Goal: Task Accomplishment & Management: Use online tool/utility

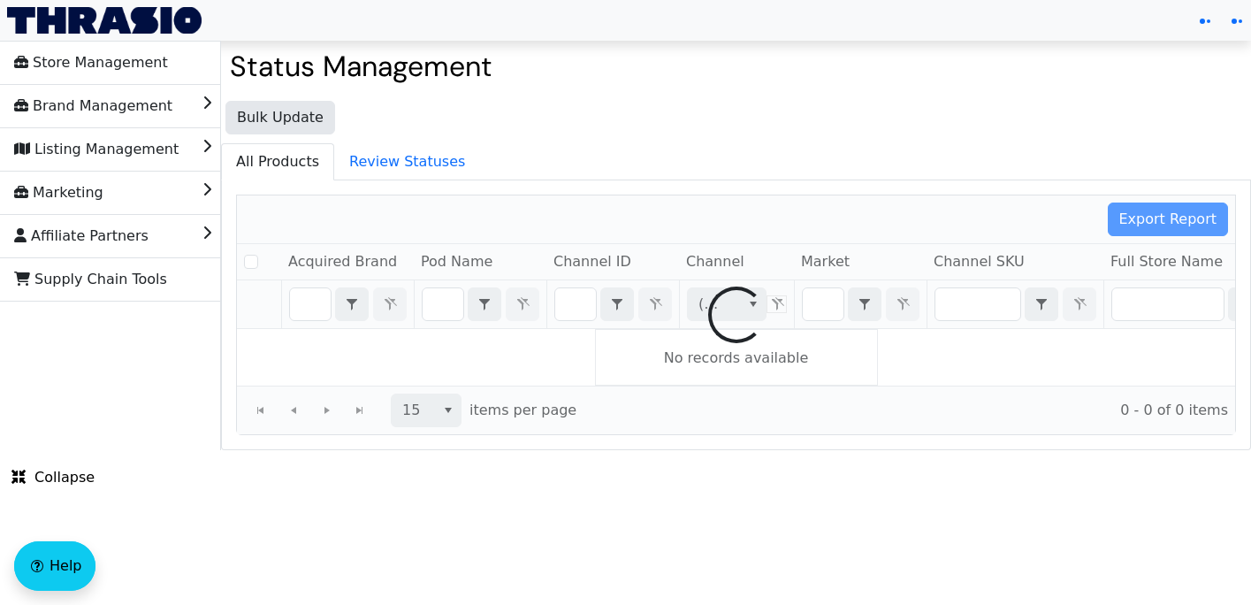
checkbox input "false"
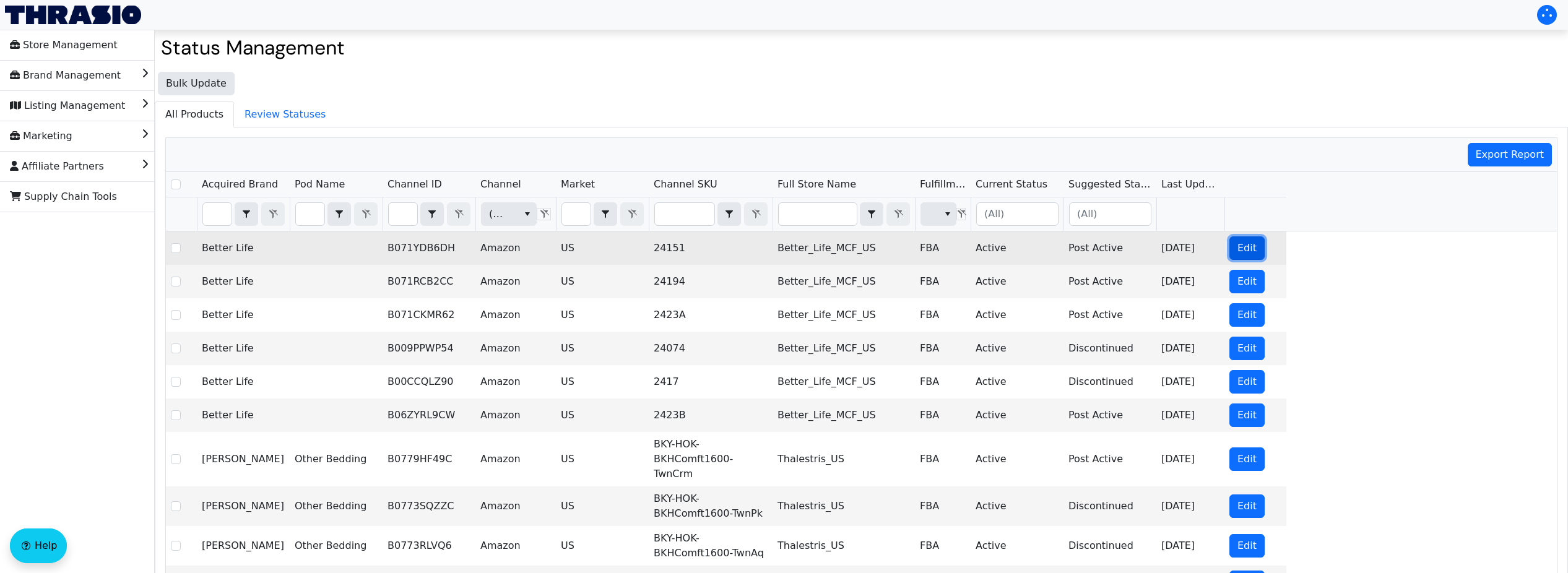
click at [875, 250] on span "Edit" at bounding box center [1247, 248] width 19 height 15
checkbox input "true"
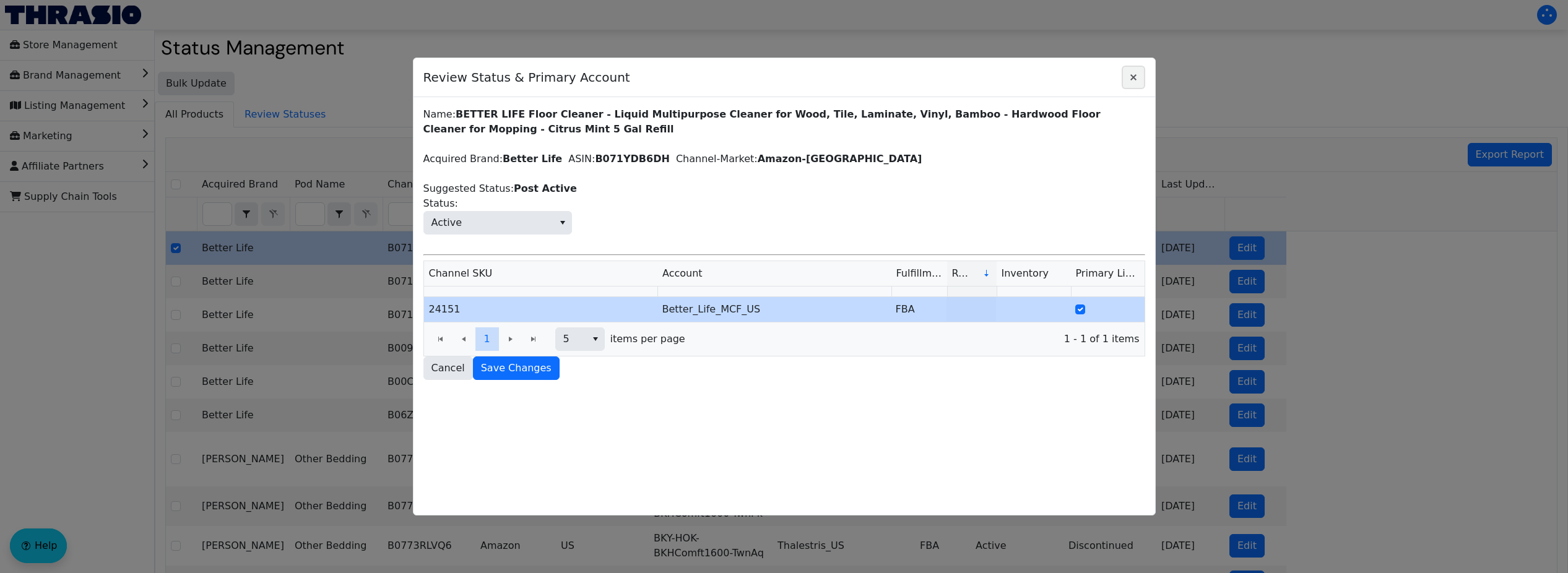
click at [875, 81] on icon "Close" at bounding box center [1133, 77] width 15 height 10
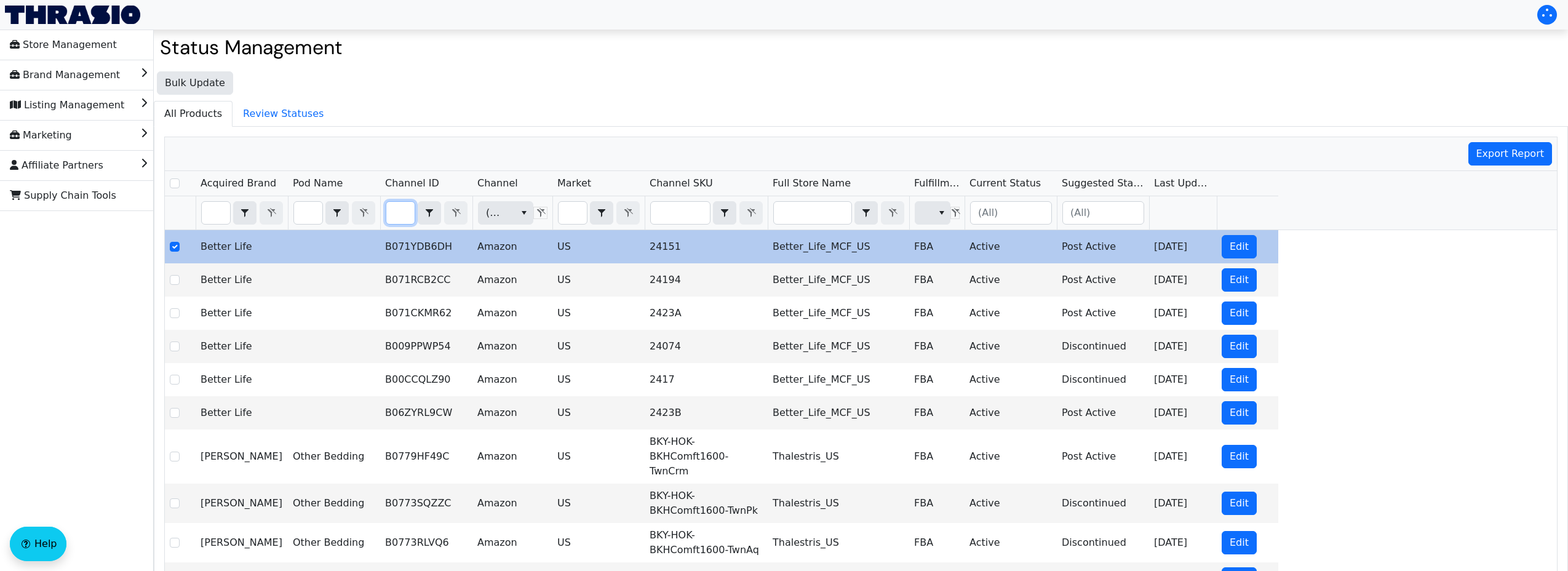
click at [399, 210] on input "Filter" at bounding box center [400, 213] width 29 height 22
type input "B003PWS9AI"
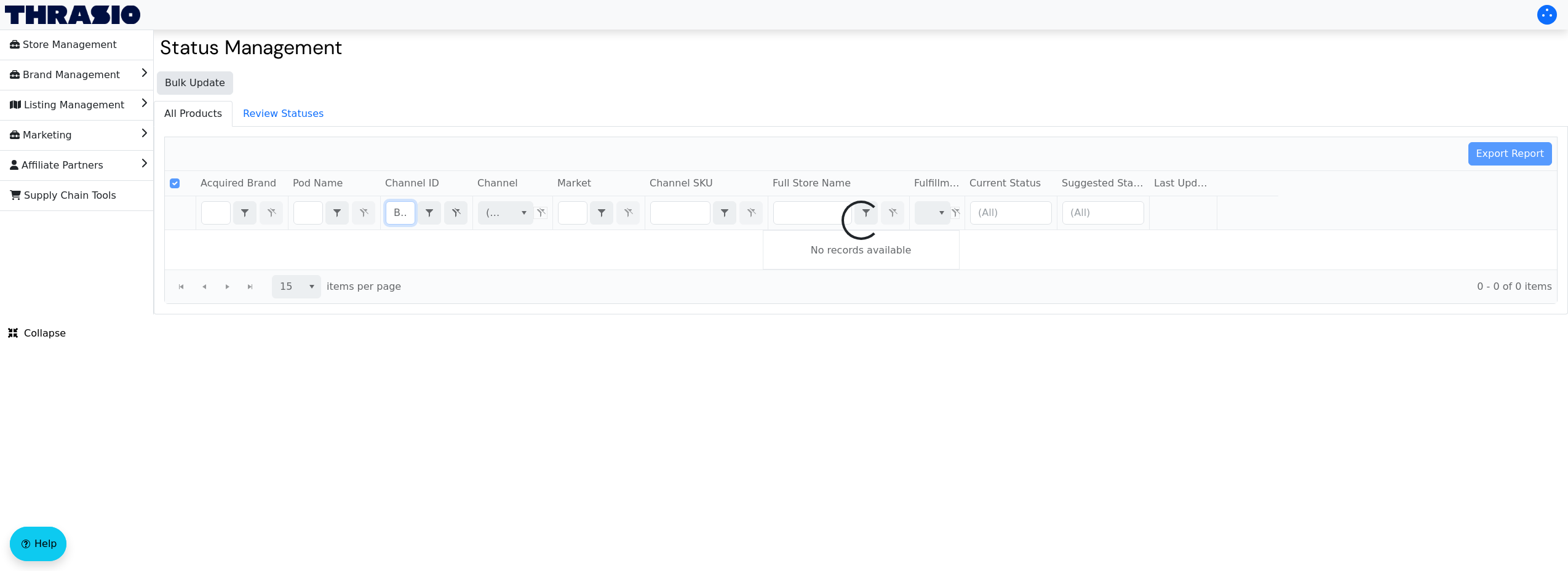
scroll to position [0, 46]
checkbox input "false"
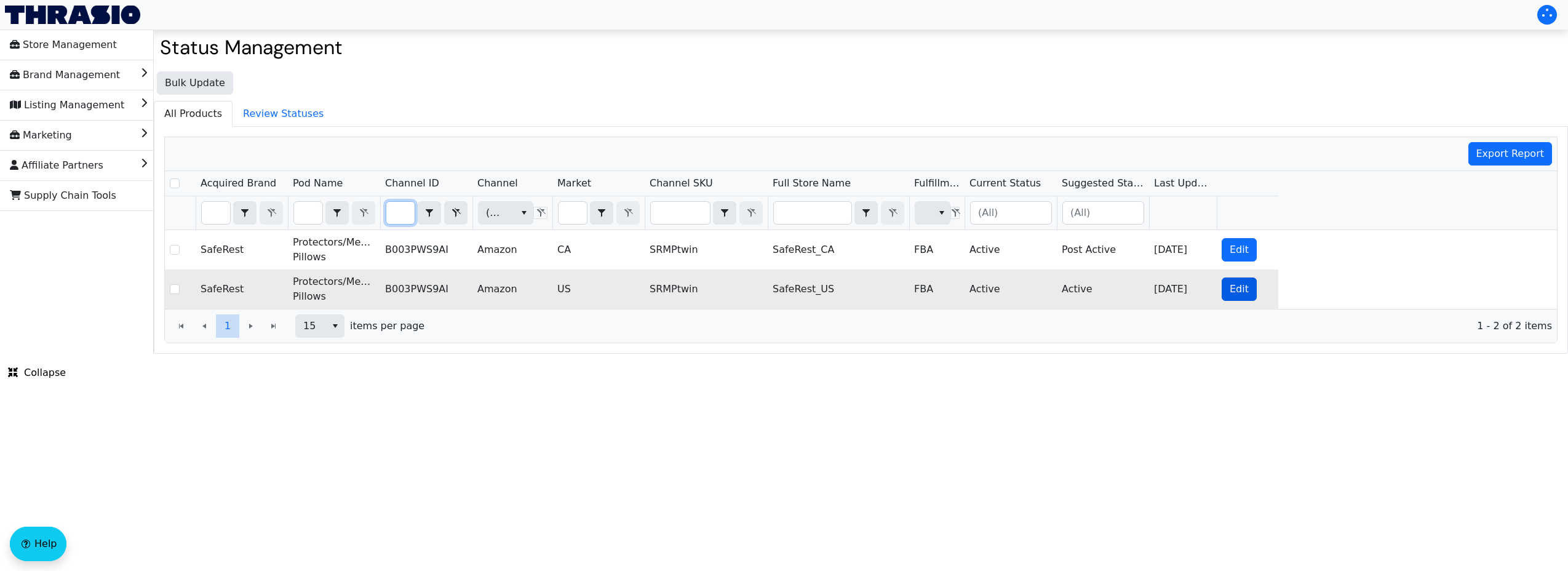
type input "B003PWS9AI"
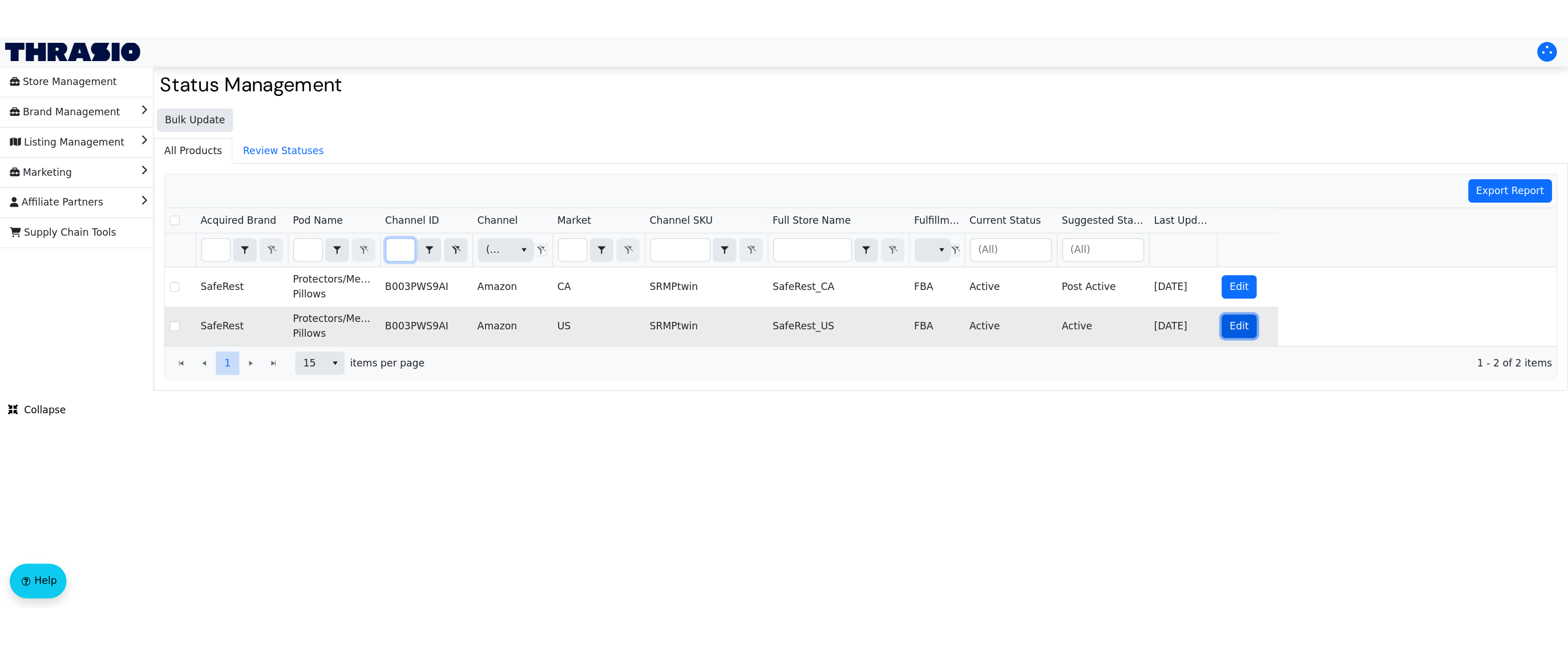
scroll to position [0, 0]
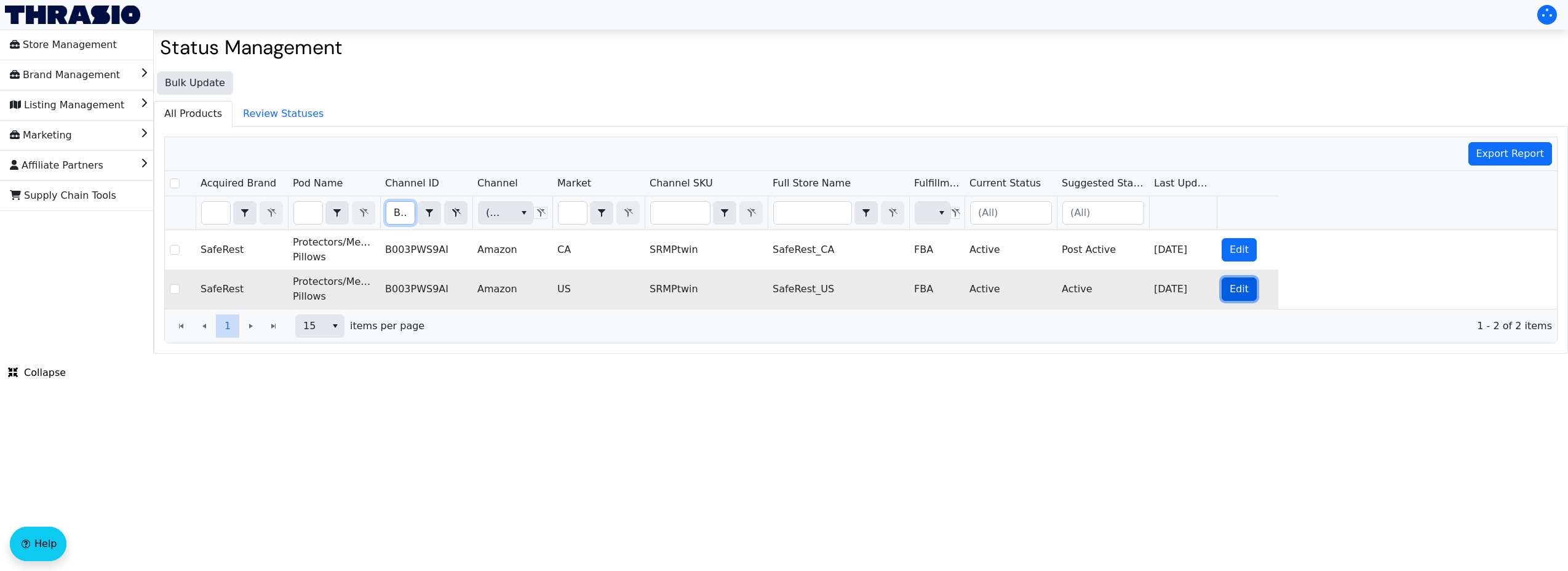
click at [870, 285] on span "Edit" at bounding box center [1239, 289] width 19 height 15
checkbox input "true"
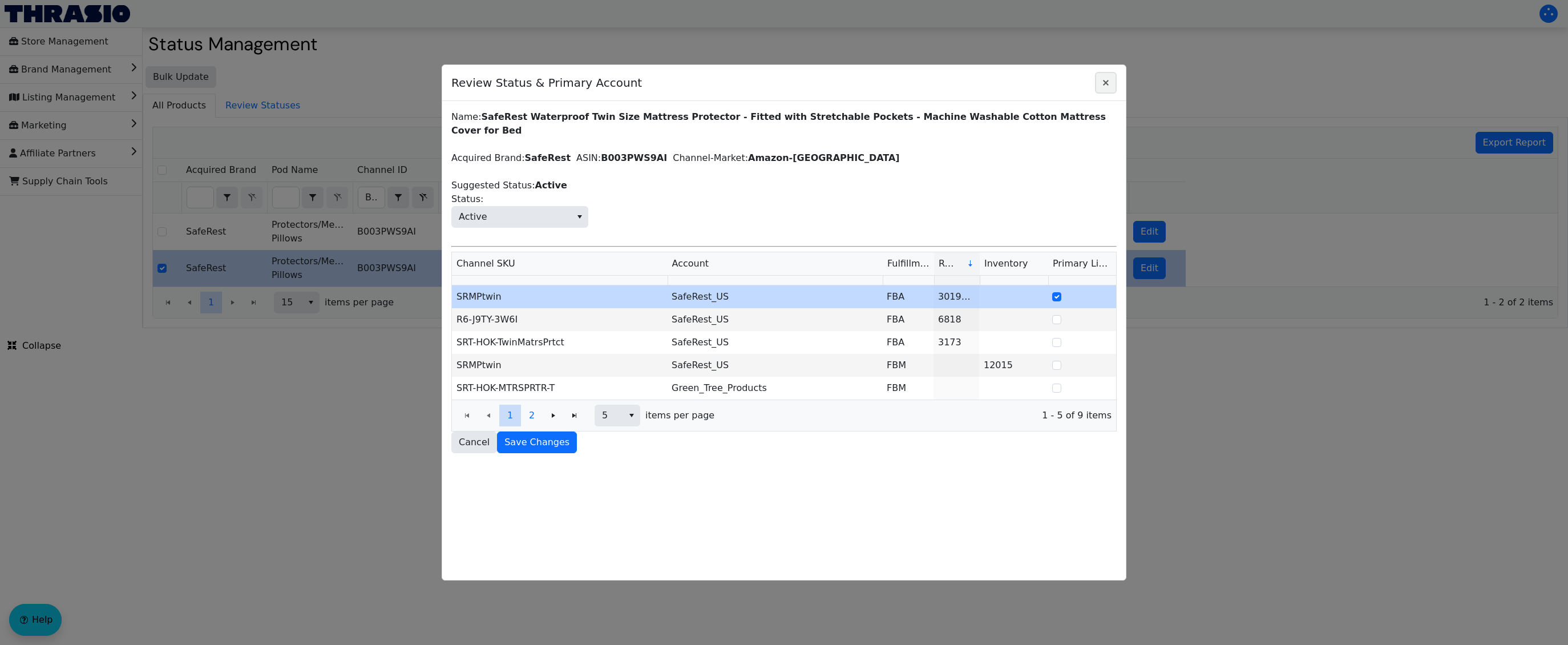
click at [807, 85] on icon "Close" at bounding box center [1105, 83] width 6 height 6
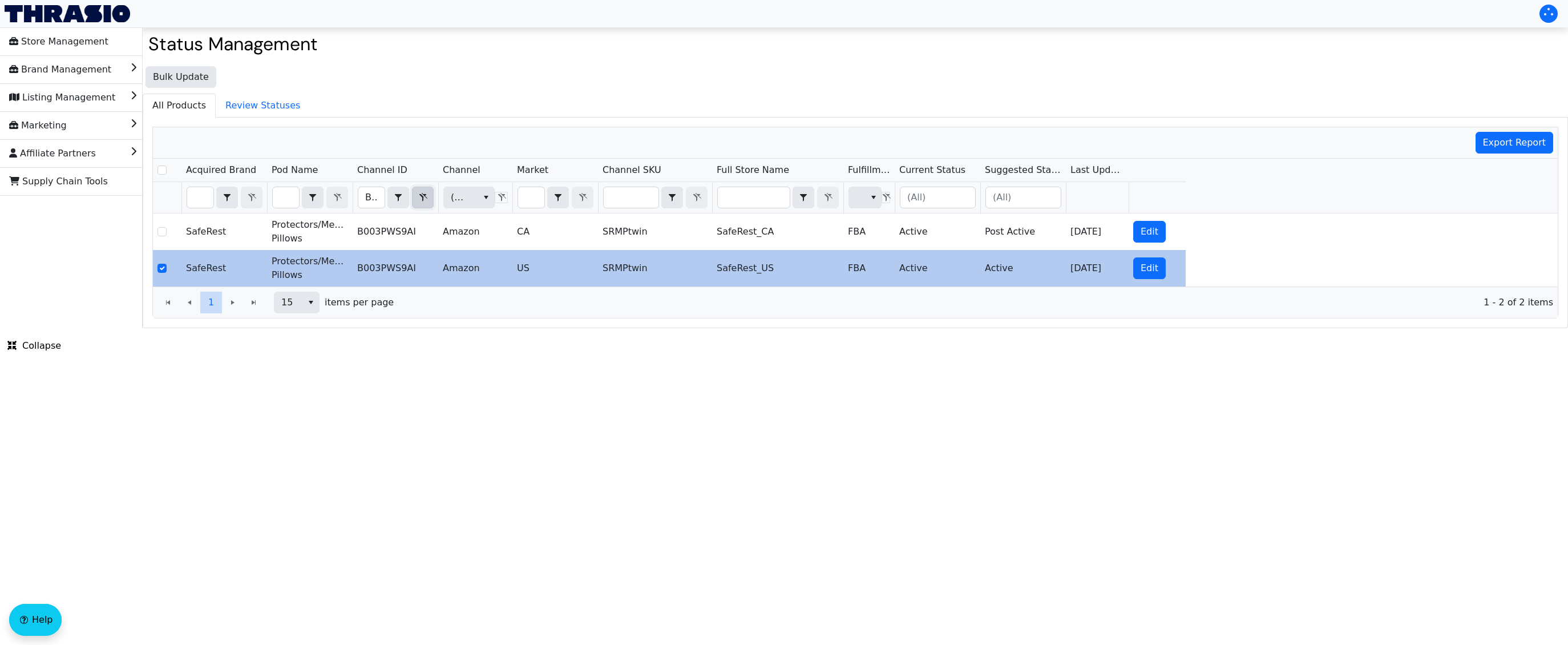
click at [413, 201] on button "Filter" at bounding box center [423, 198] width 22 height 22
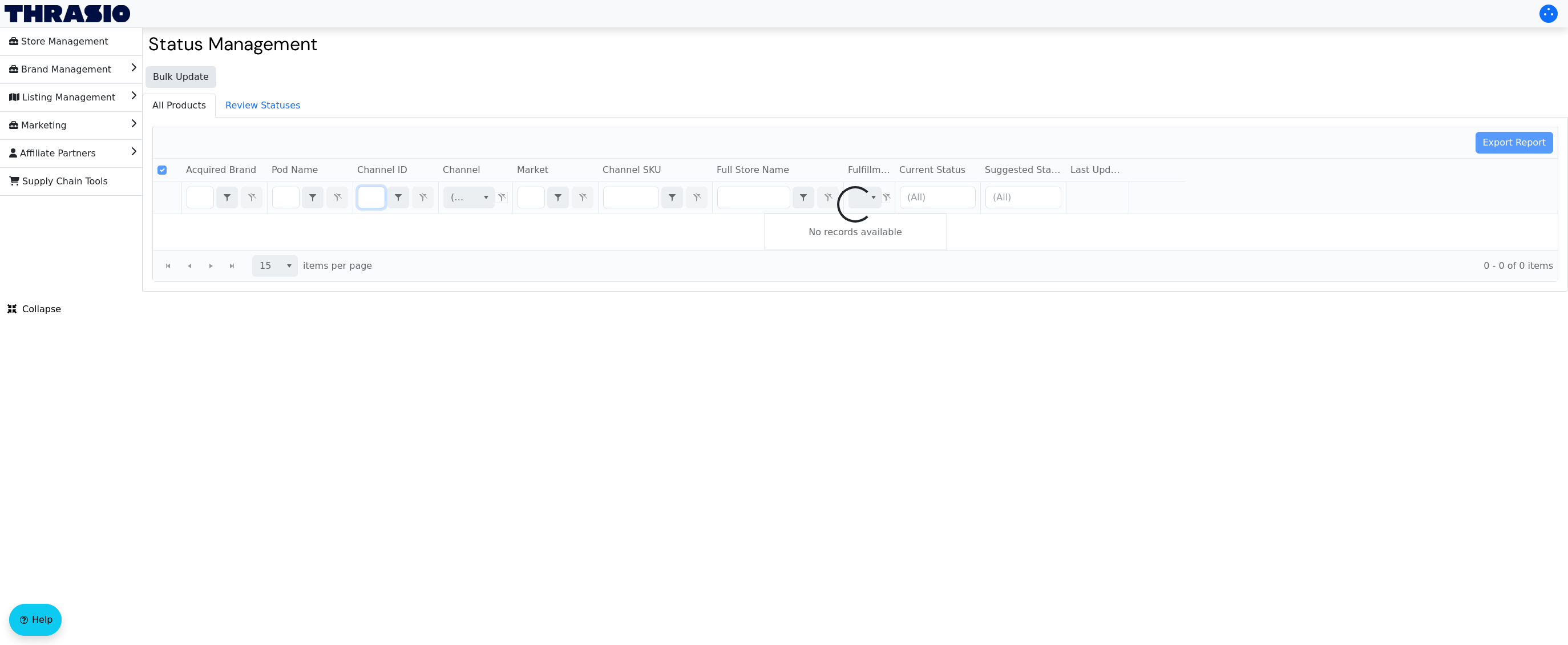
click at [367, 197] on div at bounding box center [855, 204] width 1405 height 154
click at [372, 198] on div at bounding box center [855, 204] width 1405 height 154
checkbox input "false"
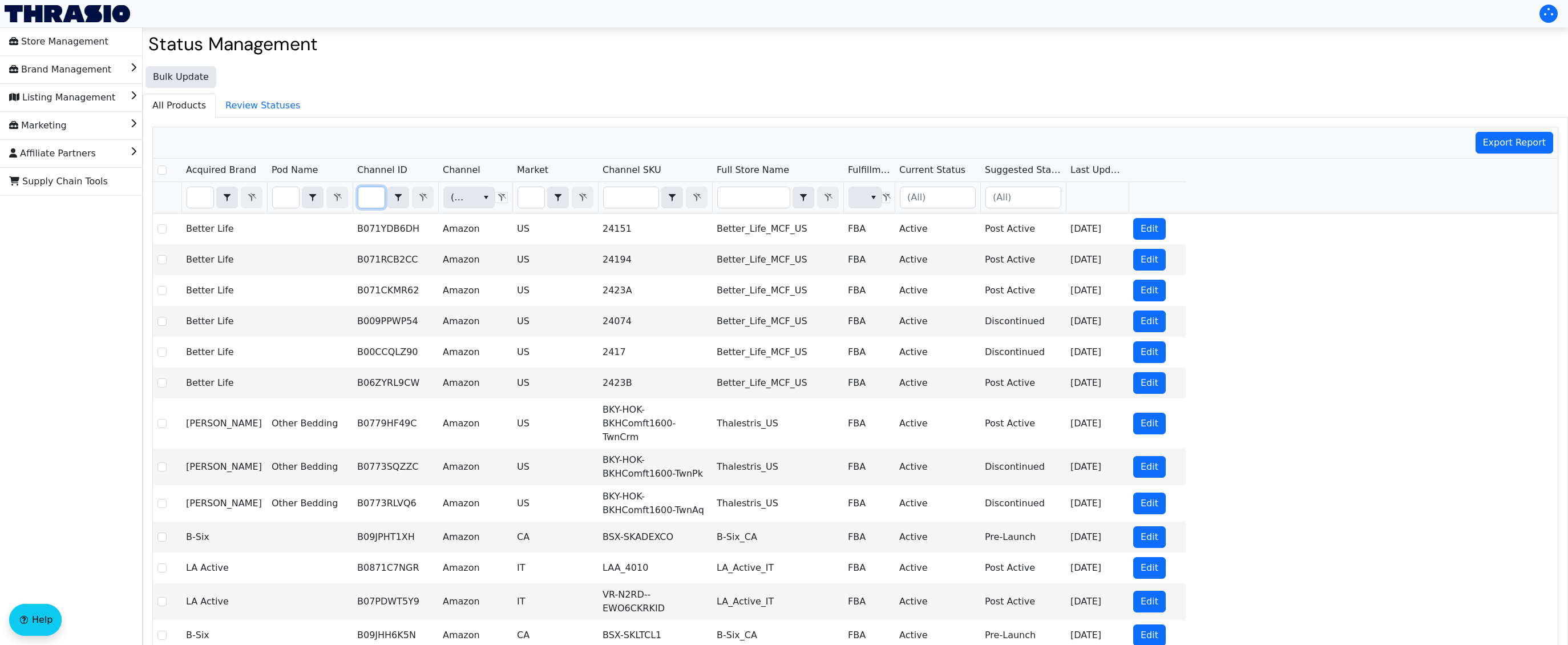
click at [369, 197] on input "Filter" at bounding box center [371, 198] width 26 height 21
type input "B01K395WBY"
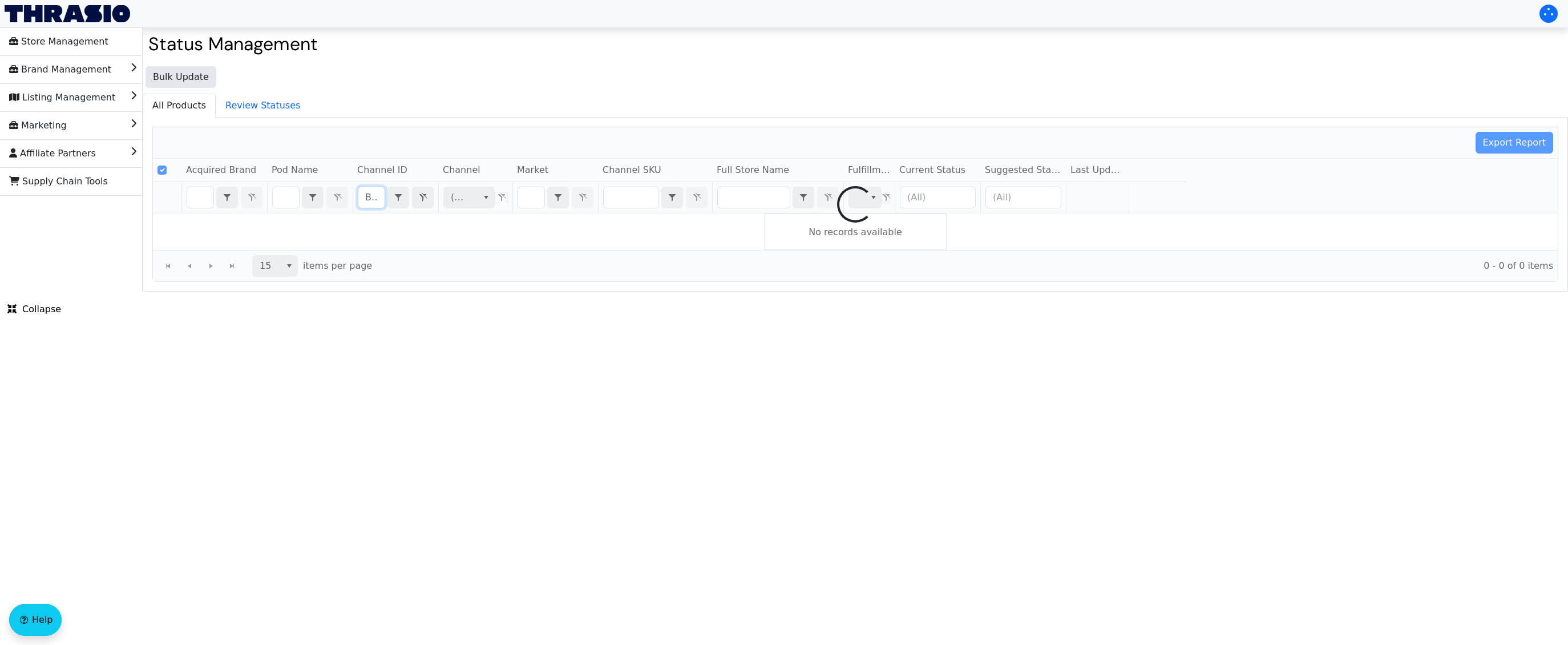
scroll to position [0, 45]
checkbox input "false"
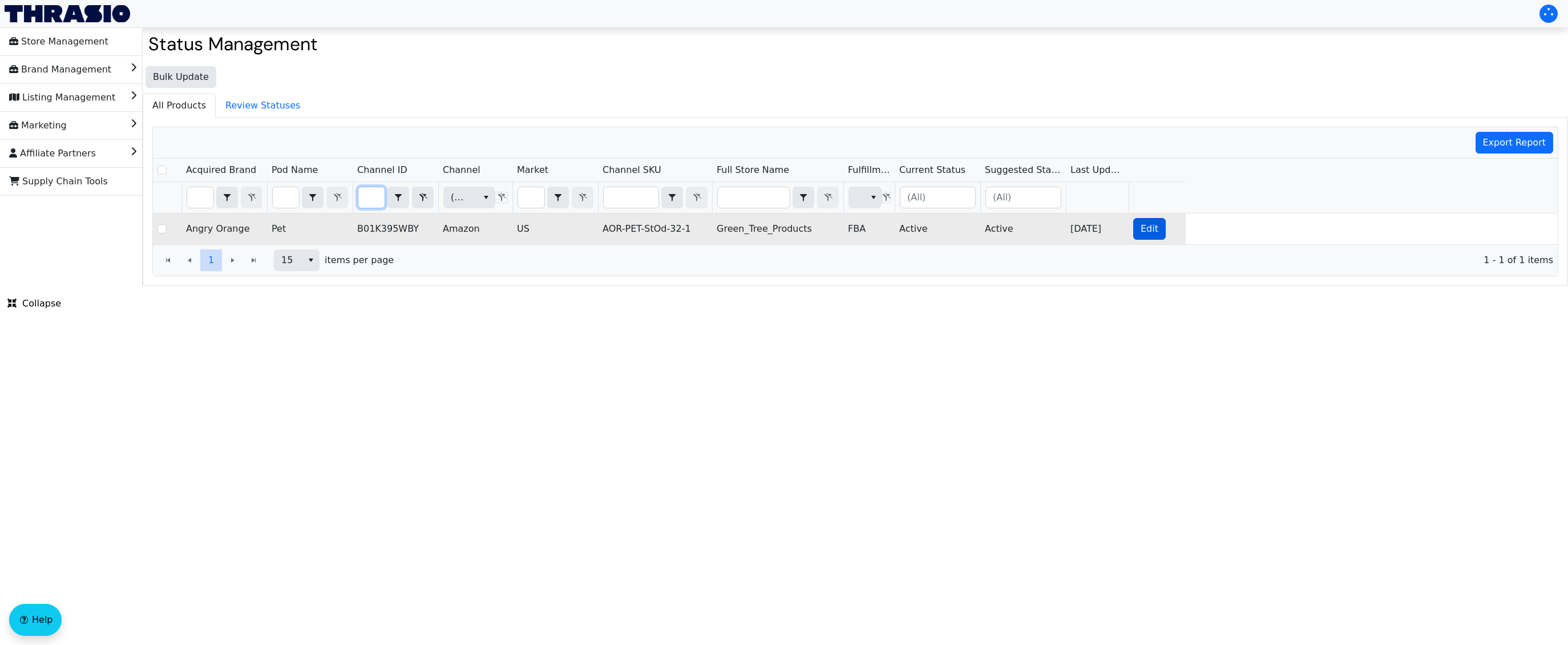
type input "B01K395WBY"
click at [807, 225] on button "Edit" at bounding box center [1149, 229] width 32 height 22
checkbox input "true"
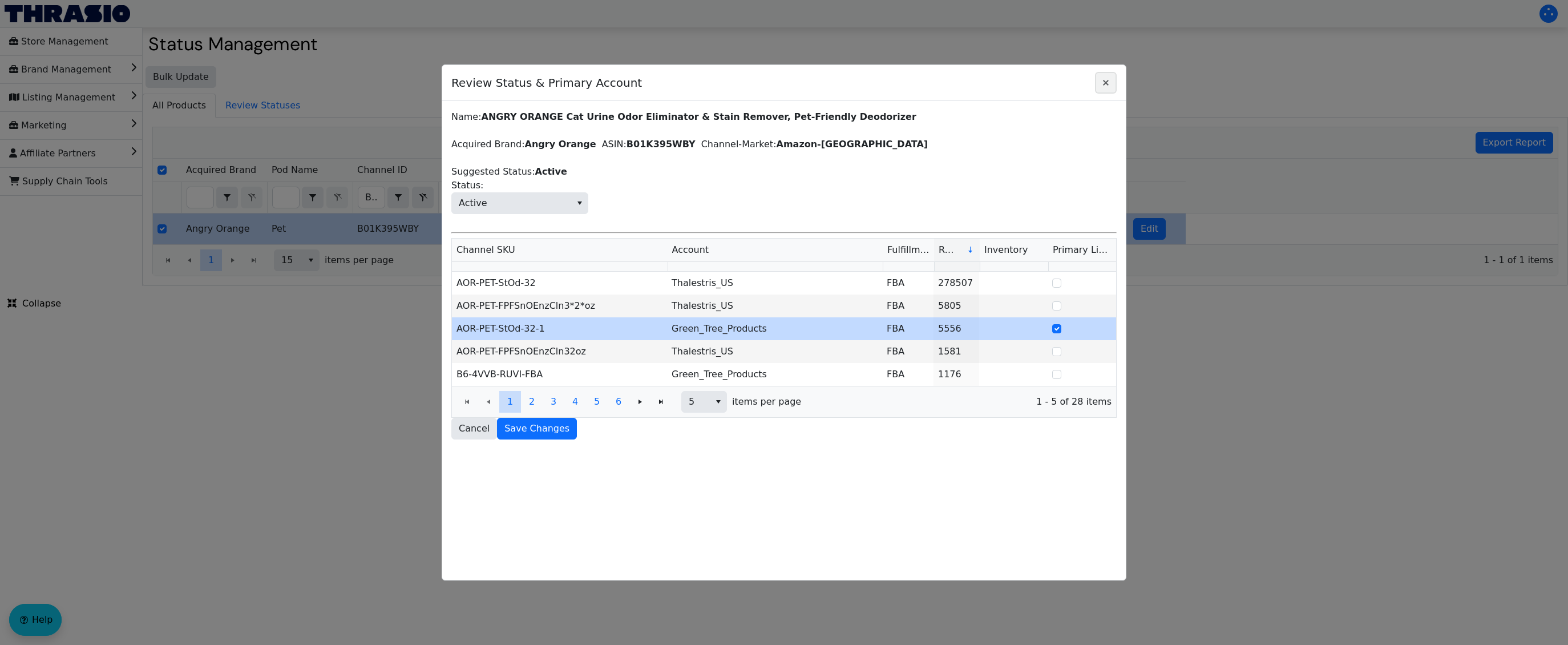
click at [807, 88] on span "Close" at bounding box center [1105, 83] width 14 height 14
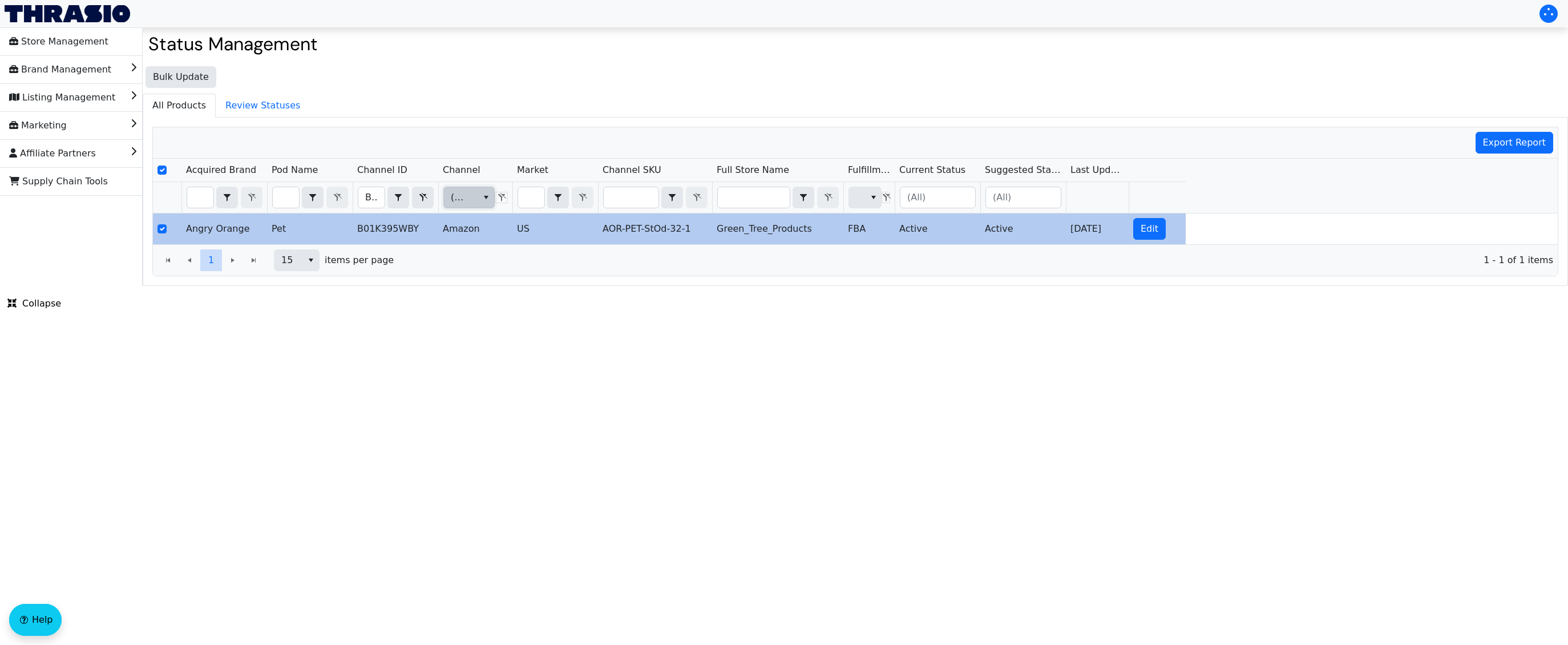
click at [490, 201] on icon "select" at bounding box center [486, 198] width 9 height 9
click at [424, 198] on icon "Filter" at bounding box center [423, 198] width 14 height 9
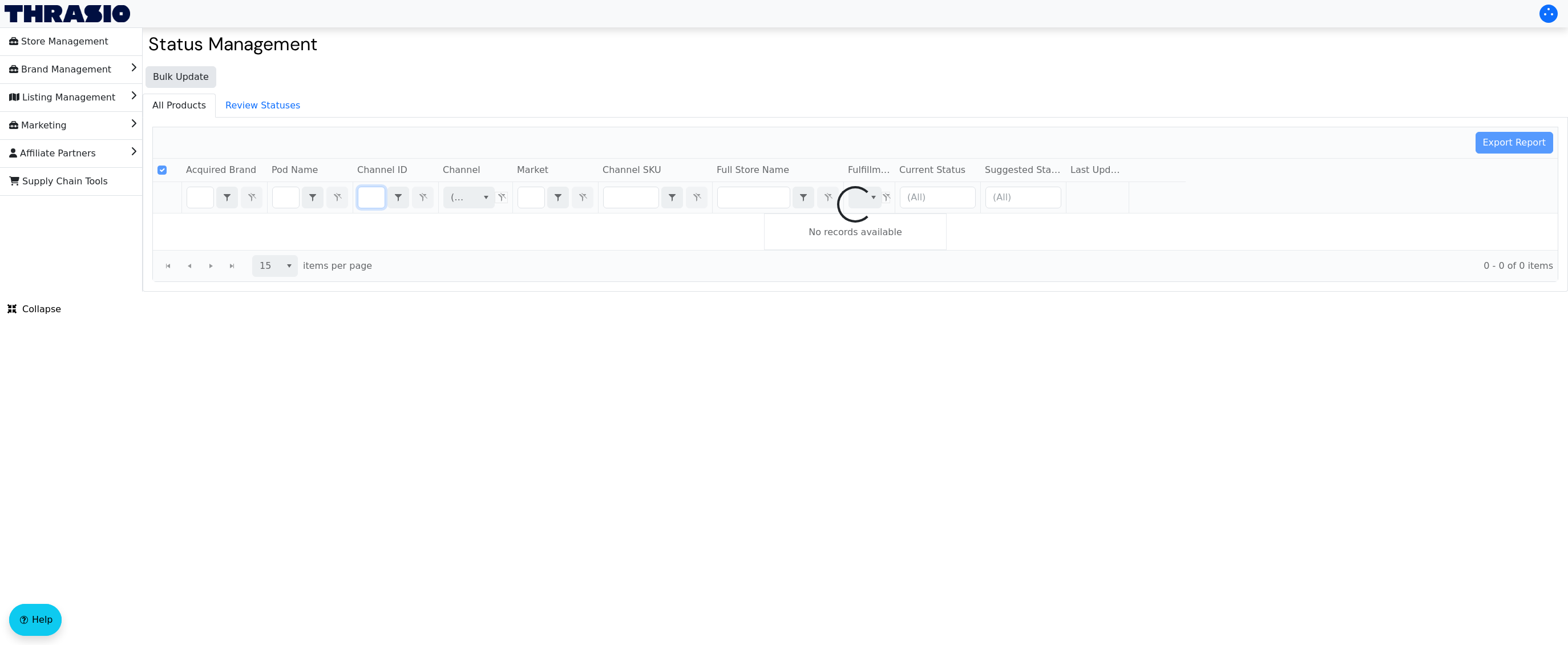
click at [477, 197] on div at bounding box center [855, 204] width 1405 height 154
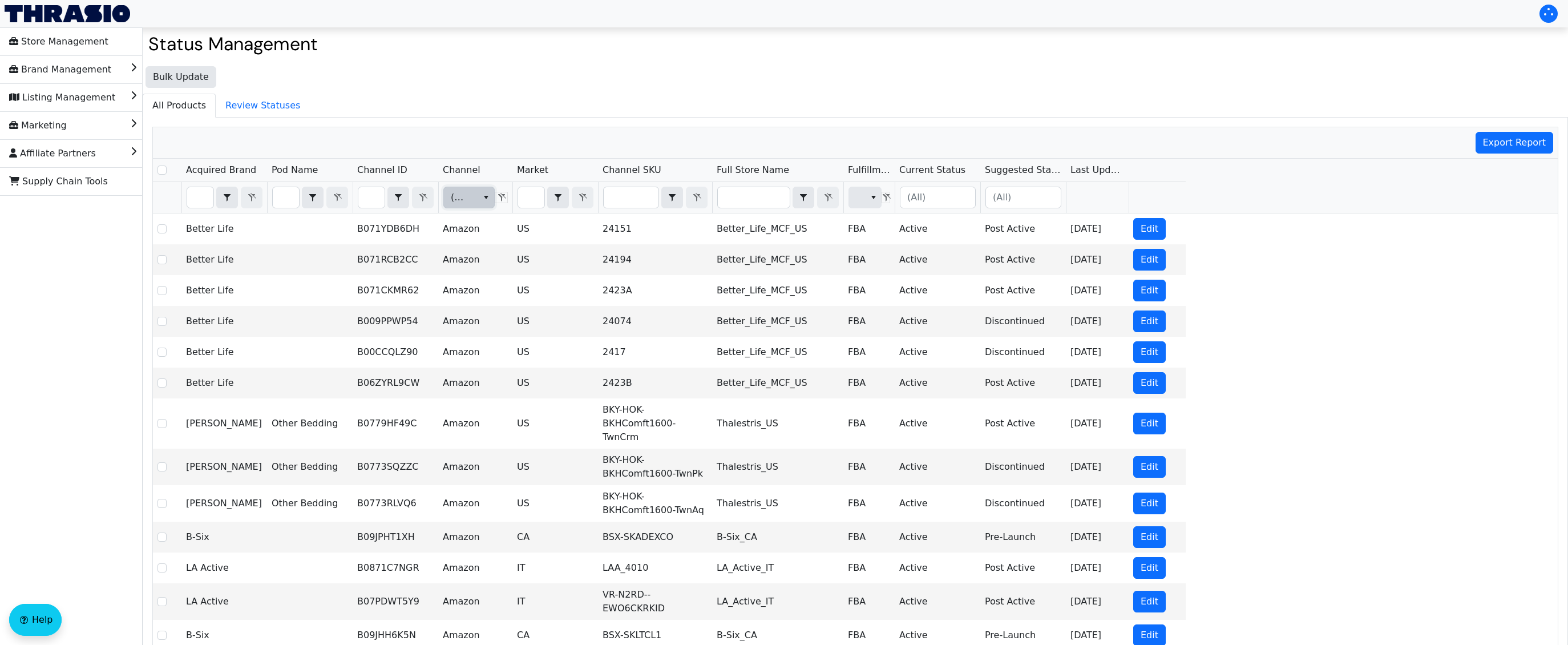
click at [484, 200] on icon "select" at bounding box center [486, 198] width 9 height 9
click at [475, 271] on span "Walmart" at bounding box center [472, 272] width 38 height 14
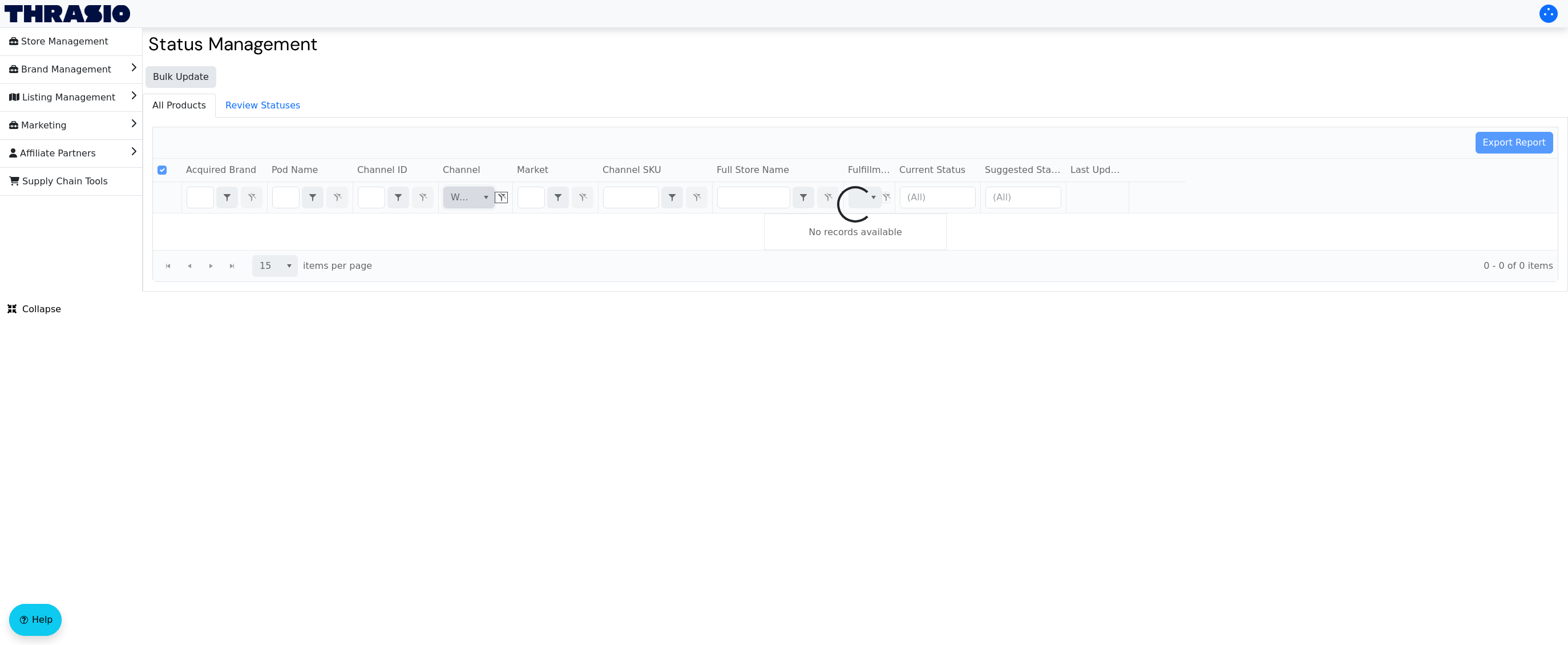
checkbox input "false"
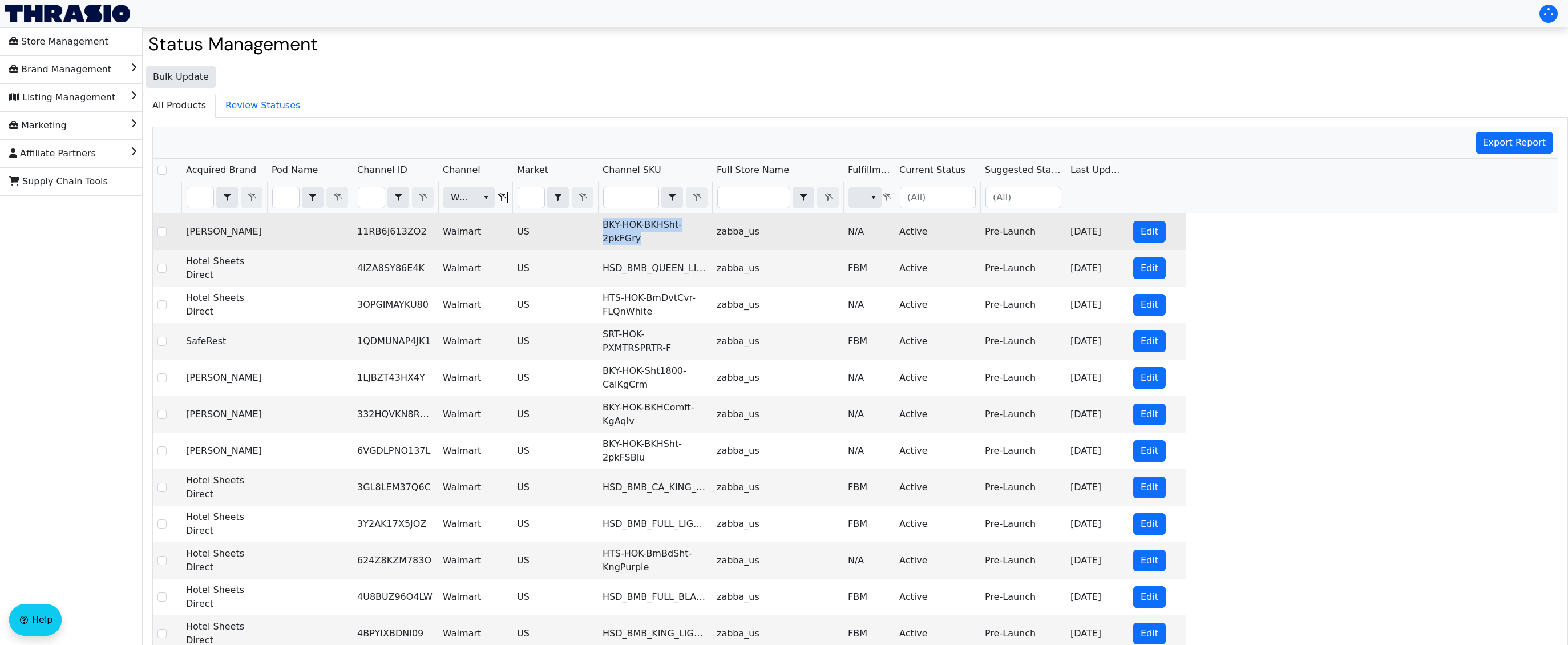
drag, startPoint x: 641, startPoint y: 247, endPoint x: 601, endPoint y: 229, distance: 43.9
click at [601, 229] on td "BKY-HOK-BKHSht-2pkFGry" at bounding box center [655, 232] width 114 height 37
copy td "BKY-HOK-BKHSht-2pkFGry"
click at [658, 224] on td "BKY-HOK-BKHSht-2pkFGry" at bounding box center [655, 232] width 114 height 37
drag, startPoint x: 647, startPoint y: 240, endPoint x: 604, endPoint y: 225, distance: 45.5
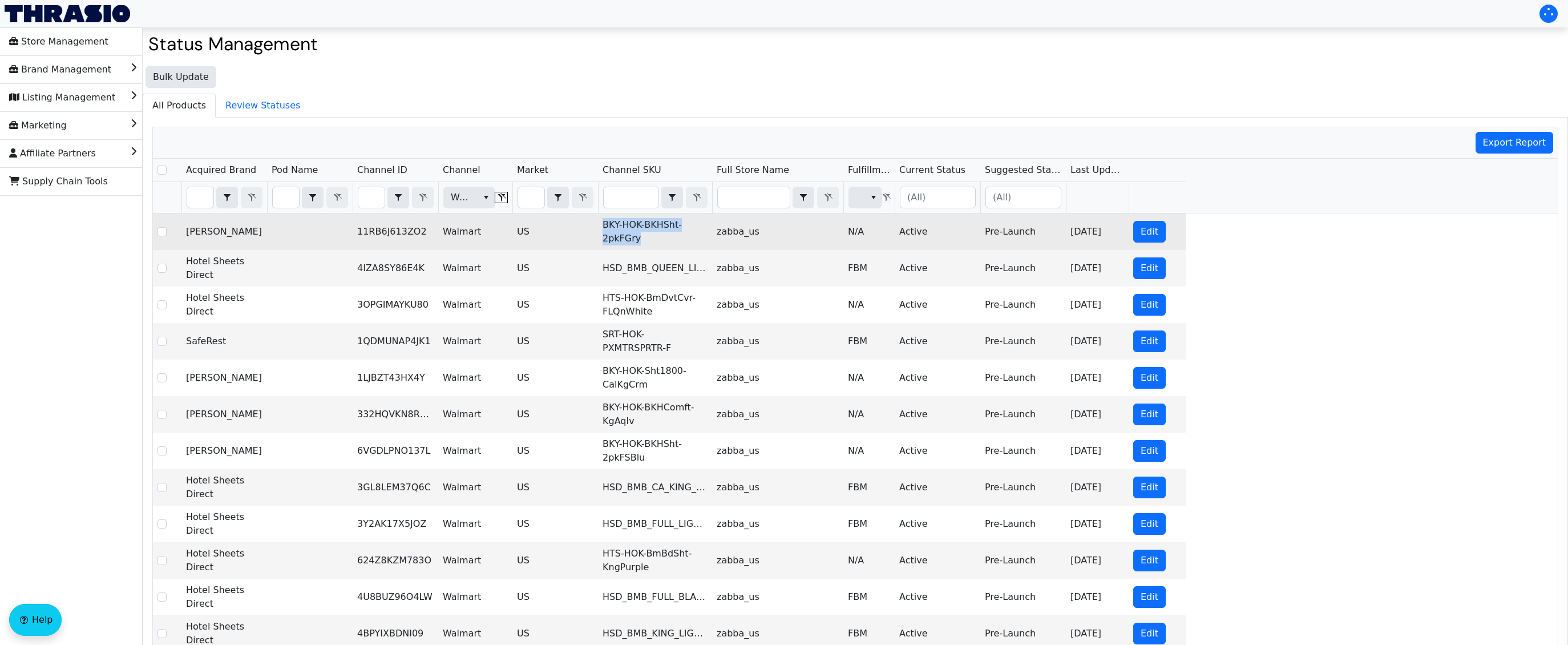
click at [604, 225] on td "BKY-HOK-BKHSht-2pkFGry" at bounding box center [655, 232] width 114 height 37
click at [807, 235] on button "Edit" at bounding box center [1149, 232] width 32 height 22
checkbox input "true"
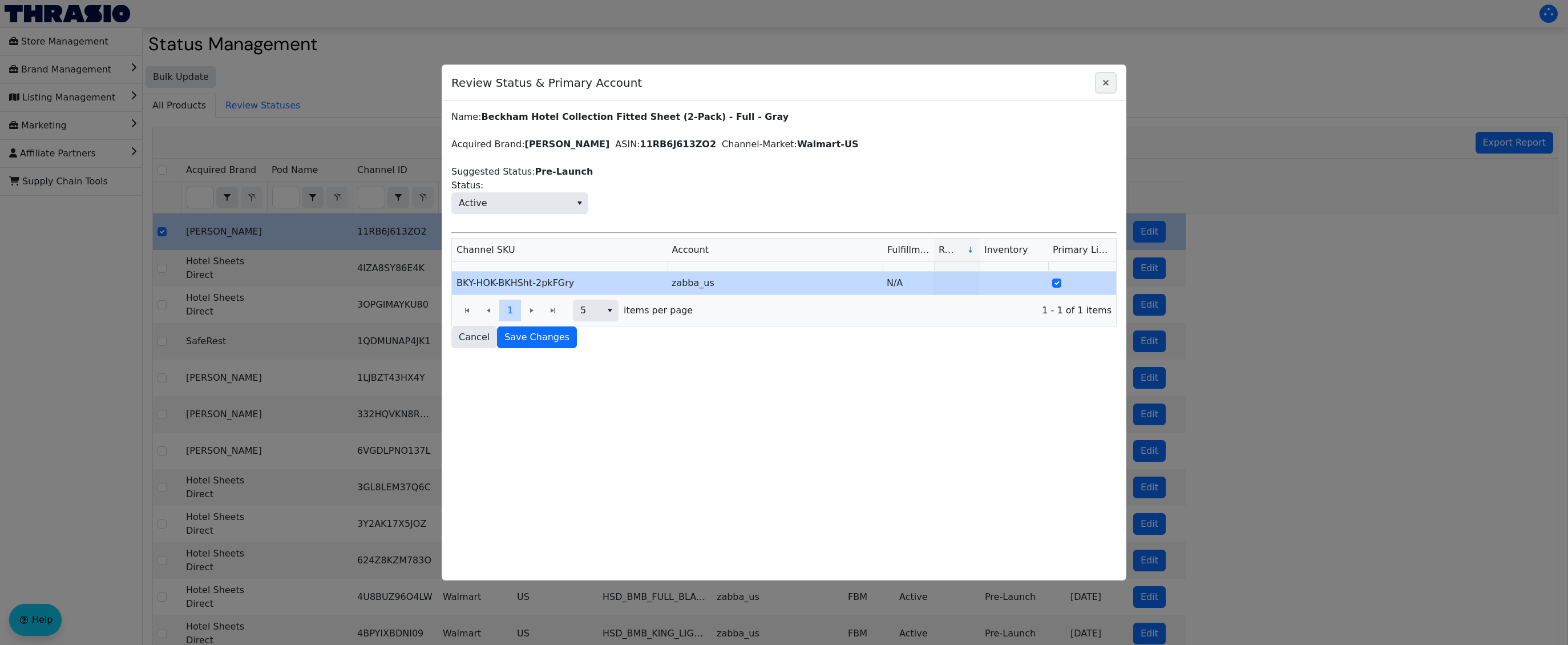
click at [807, 85] on icon "Close" at bounding box center [1105, 83] width 14 height 9
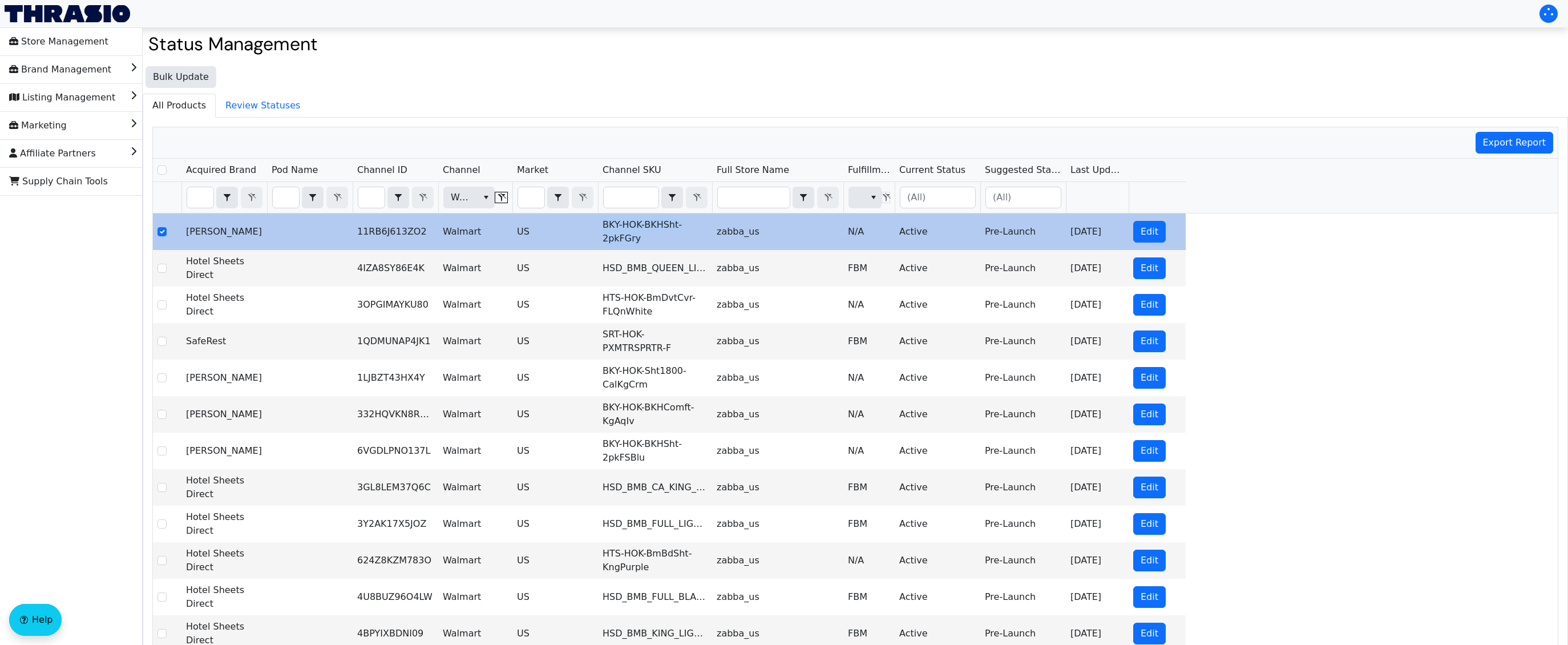
click at [503, 201] on span "Filter" at bounding box center [501, 198] width 9 height 9
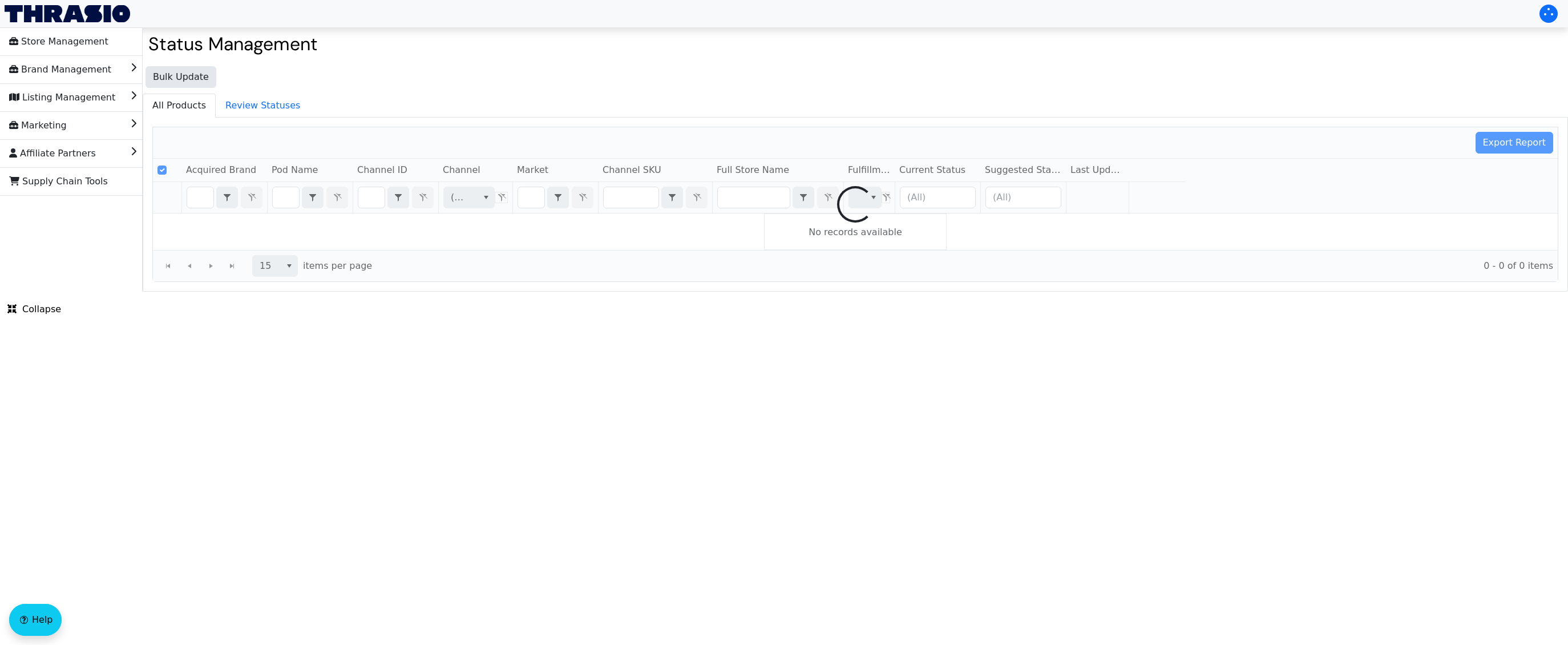
click at [656, 198] on div at bounding box center [855, 204] width 1405 height 154
click at [643, 200] on div at bounding box center [855, 204] width 1405 height 154
checkbox input "false"
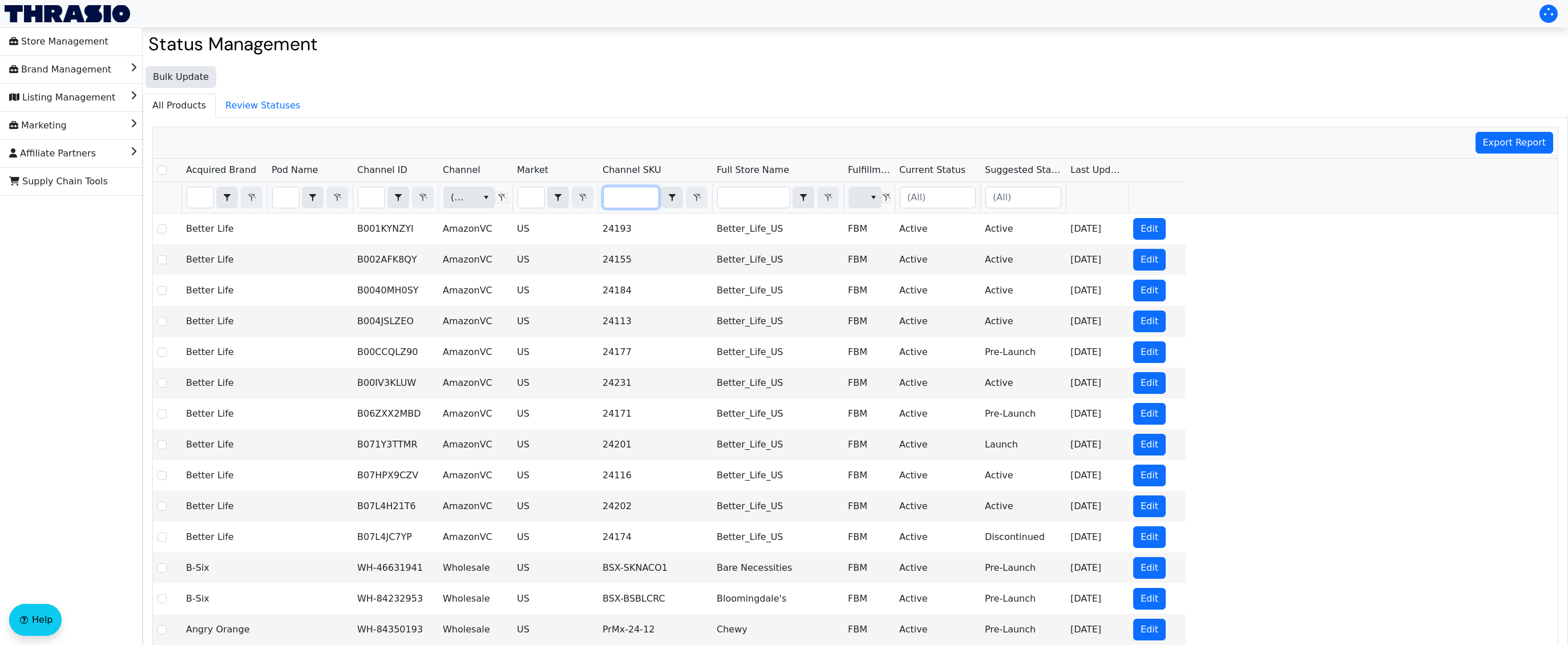
click at [641, 199] on input "Filter" at bounding box center [631, 198] width 55 height 21
type input "BKY-HOK-BKHSht-2pkFGry"
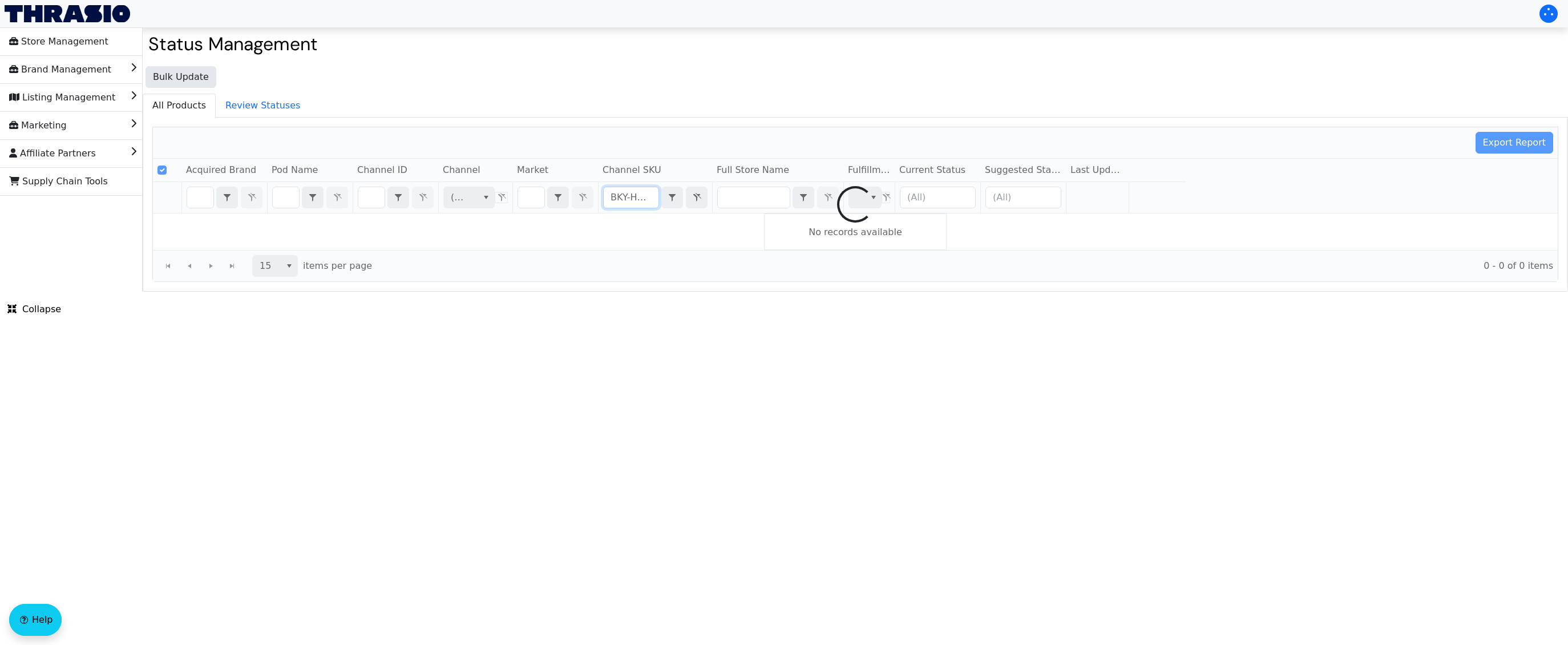
scroll to position [0, 73]
checkbox input "false"
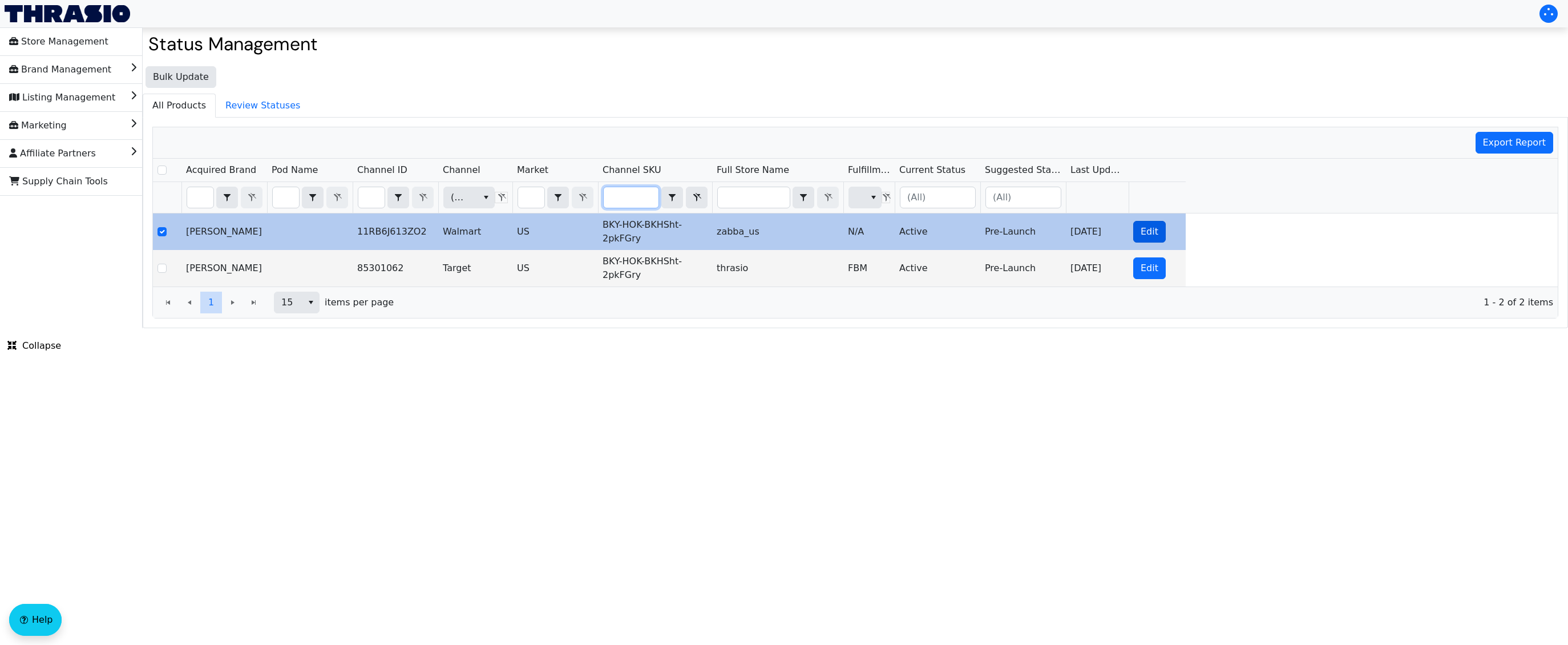
type input "BKY-HOK-BKHSht-2pkFGry"
click at [807, 229] on span "Edit" at bounding box center [1149, 231] width 17 height 14
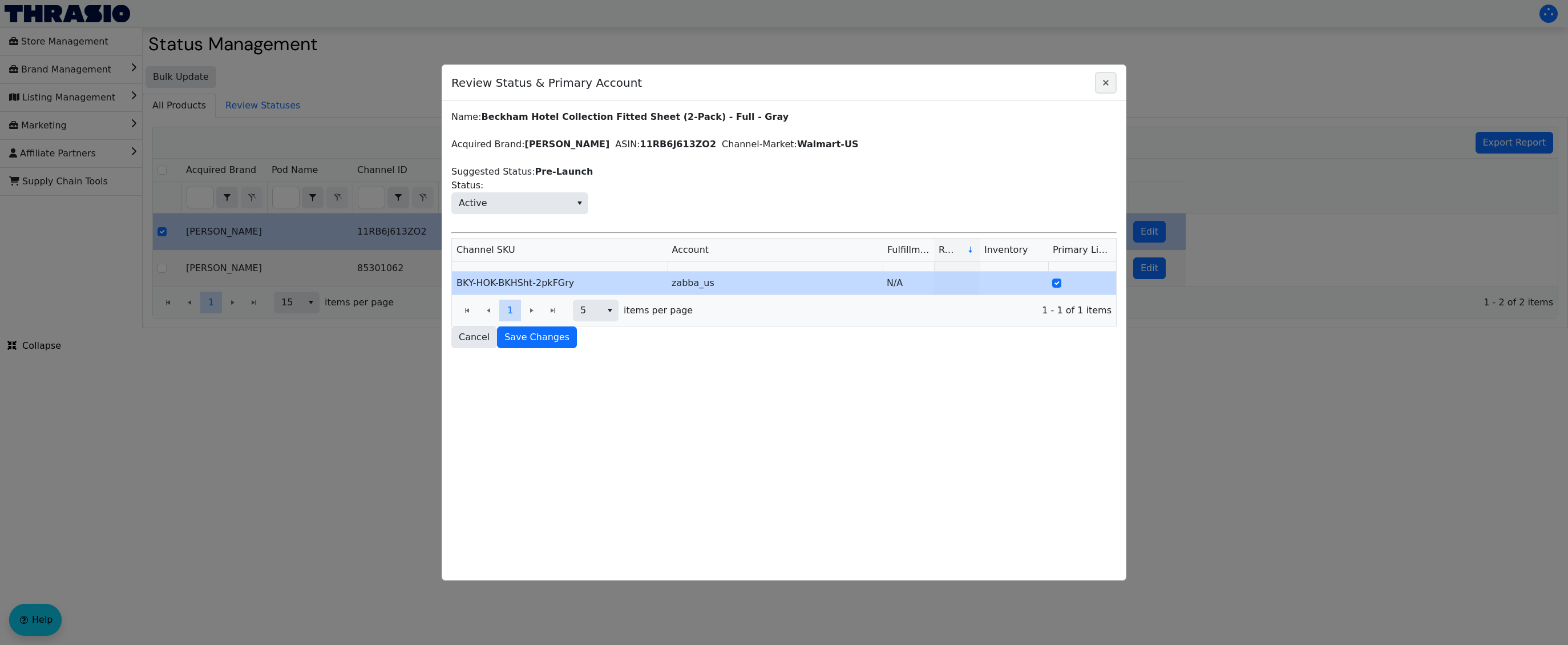
click at [807, 81] on icon "Close" at bounding box center [1105, 83] width 6 height 6
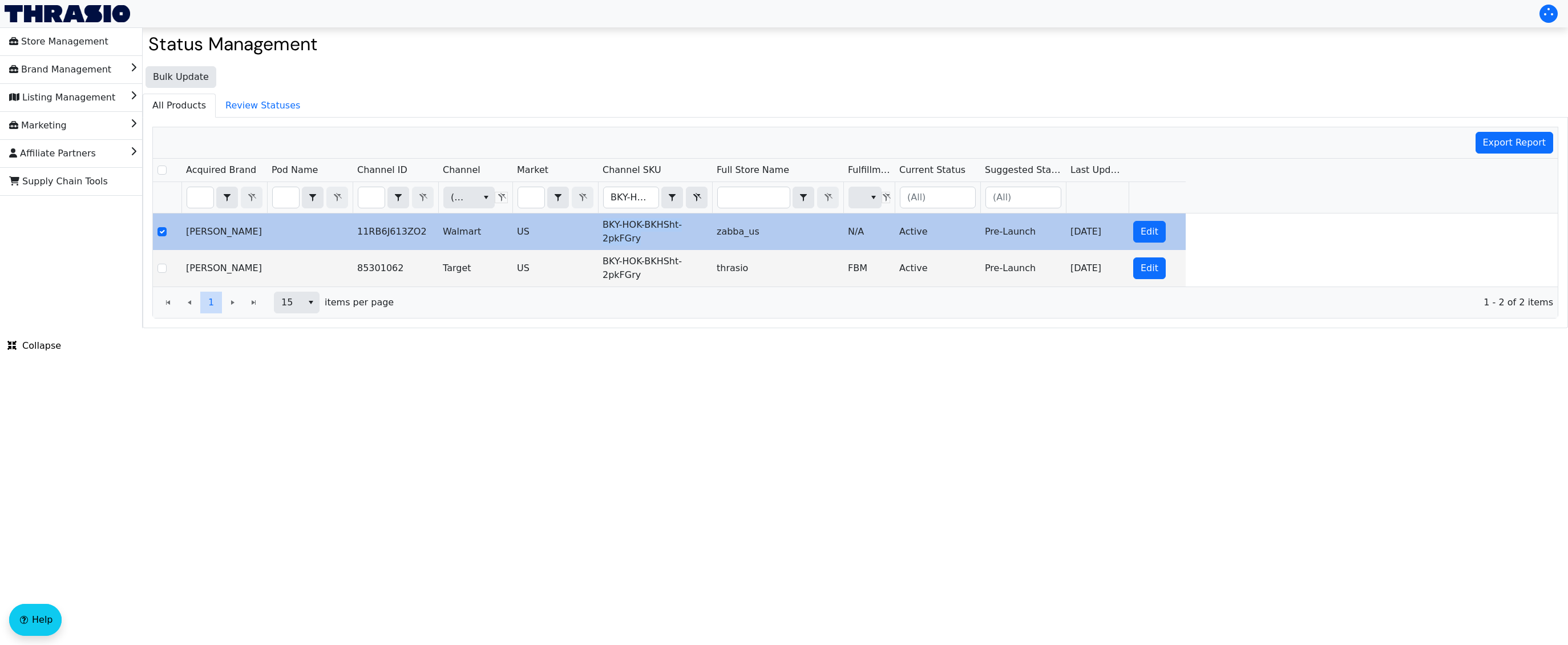
drag, startPoint x: 653, startPoint y: 239, endPoint x: 599, endPoint y: 229, distance: 54.9
click at [599, 229] on td "BKY-HOK-BKHSht-2pkFGry" at bounding box center [655, 232] width 114 height 37
copy td "BKY-HOK-BKHSht-2pkFGry"
